Goal: Transaction & Acquisition: Purchase product/service

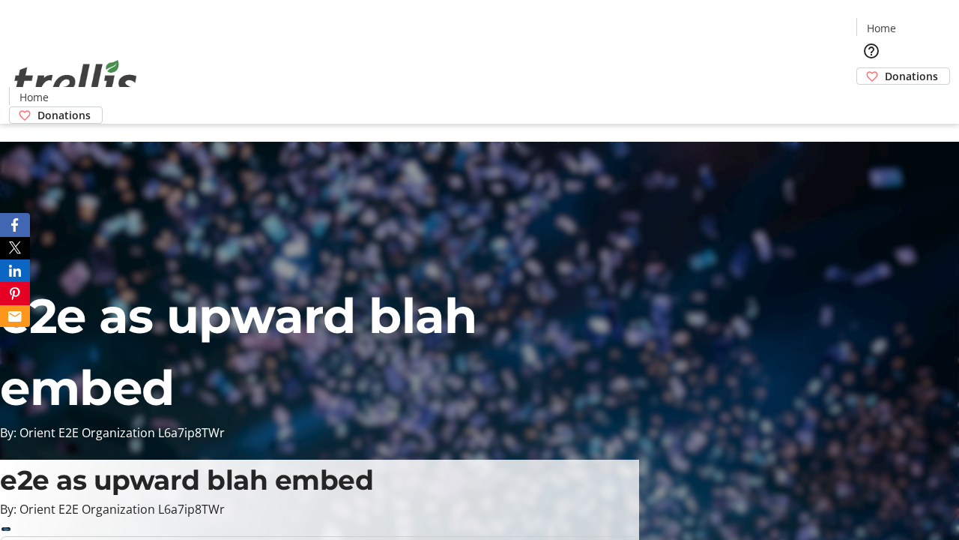
click at [885, 68] on span "Donations" at bounding box center [911, 76] width 53 height 16
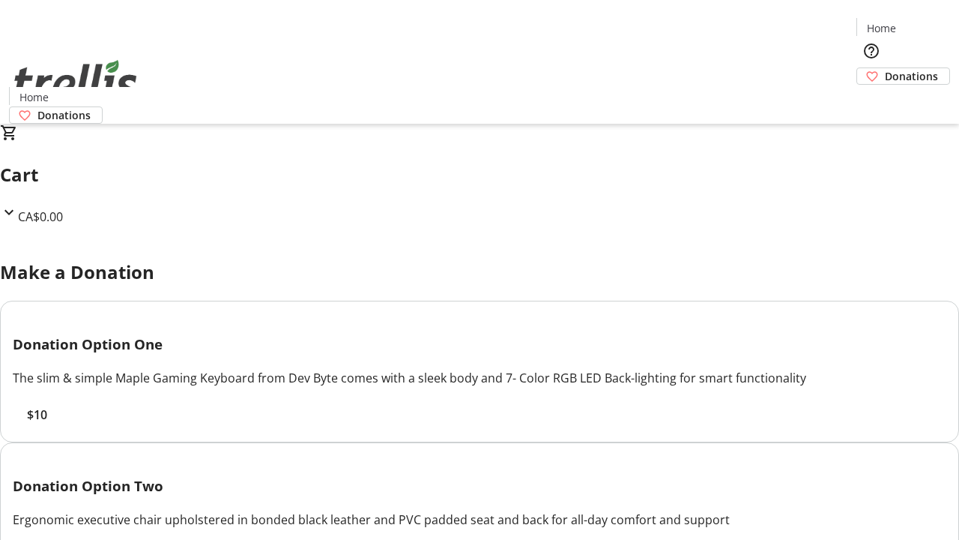
click at [47, 423] on span "$10" at bounding box center [37, 414] width 20 height 18
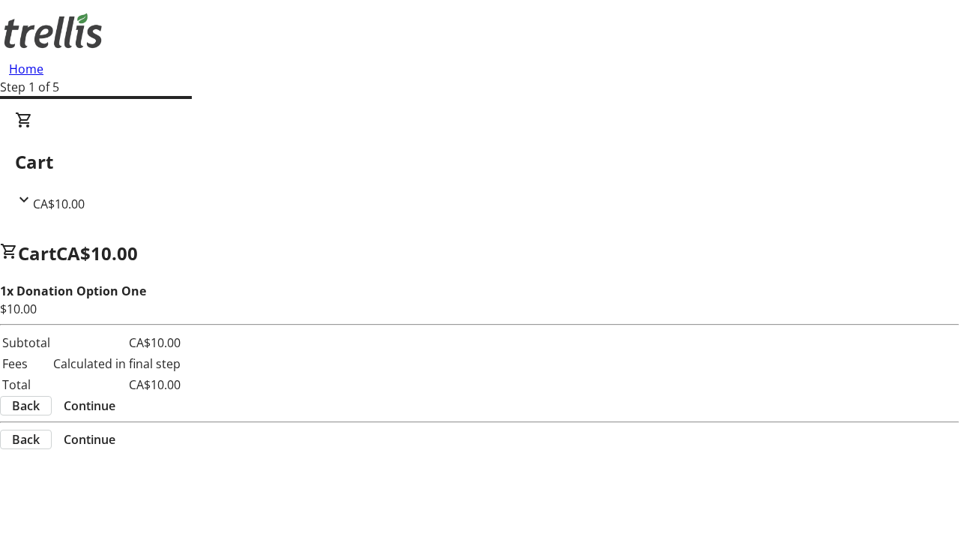
select select "CA"
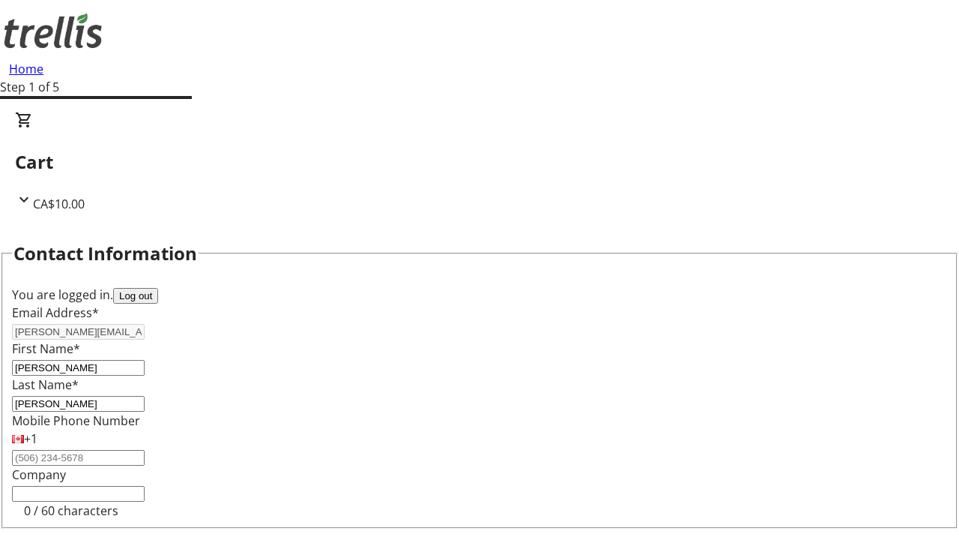
scroll to position [201, 0]
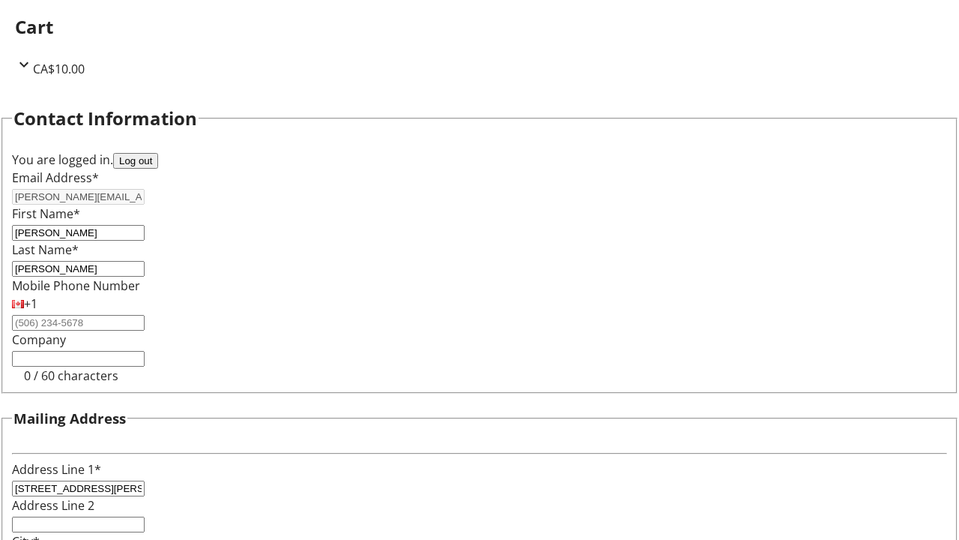
select select "BC"
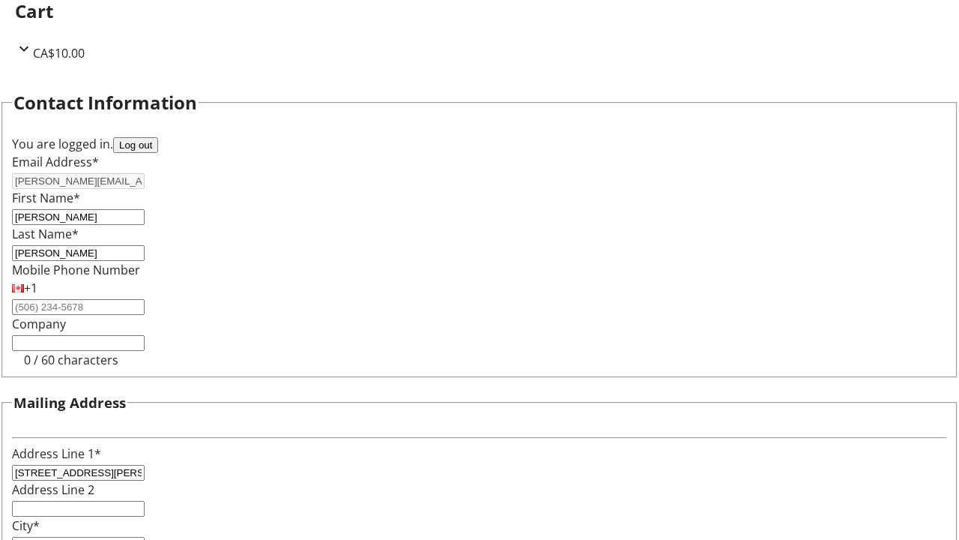
type input "Kelowna"
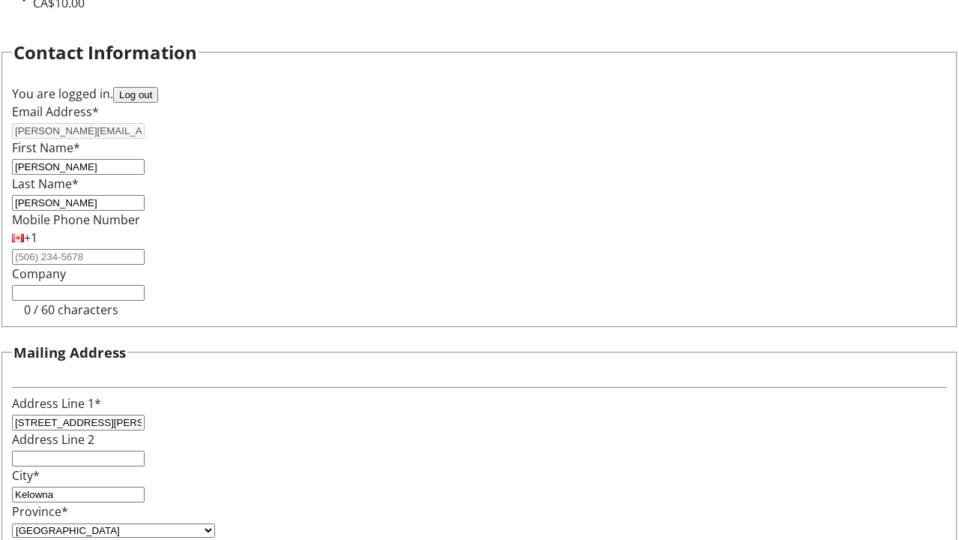
type input "V1Y 0C2"
